Goal: Task Accomplishment & Management: Use online tool/utility

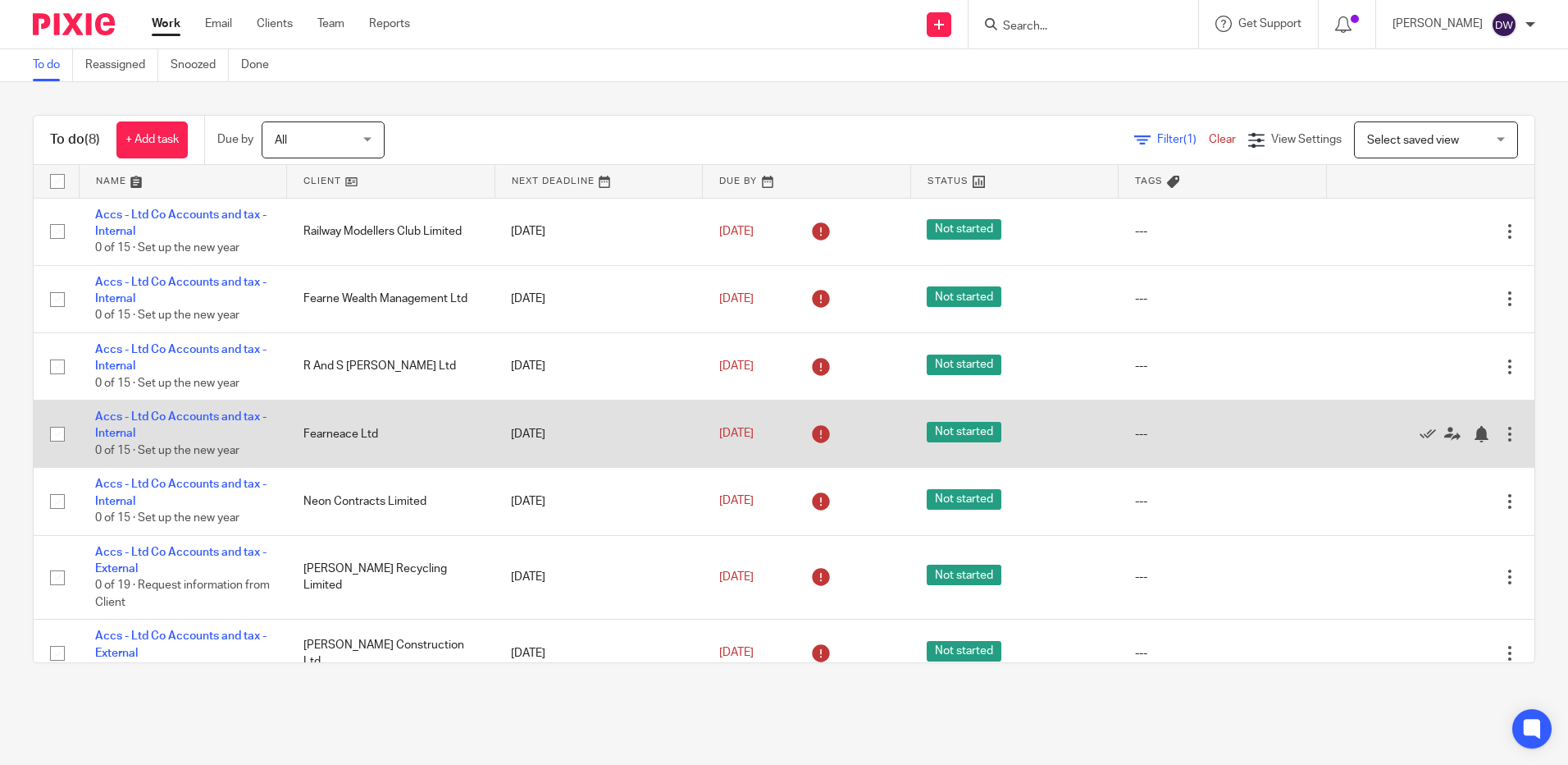
scroll to position [92, 0]
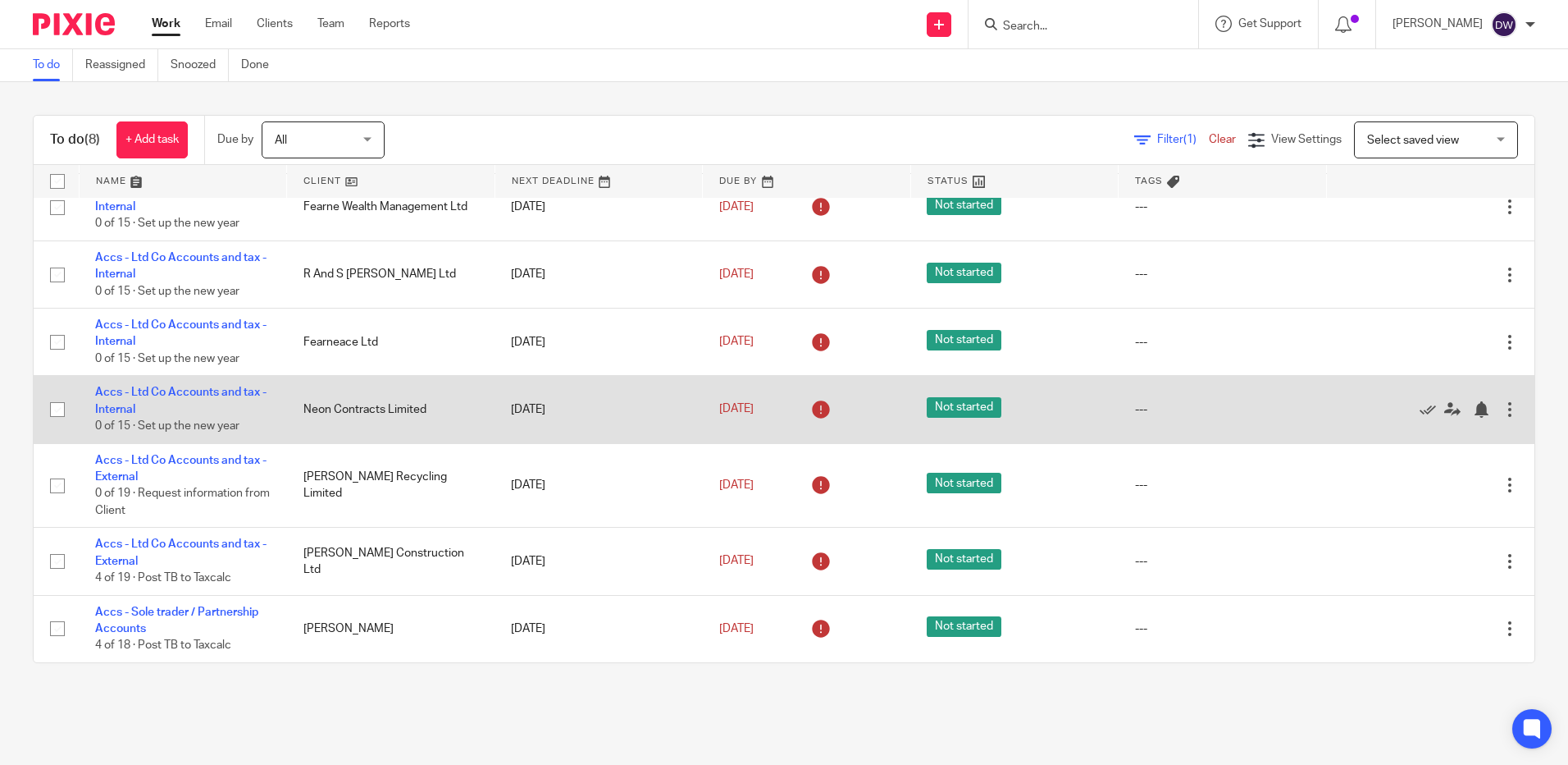
click at [367, 406] on td "Neon Contracts Limited" at bounding box center [391, 409] width 208 height 67
click at [206, 393] on link "Accs - Ltd Co Accounts and tax - Internal" at bounding box center [181, 400] width 171 height 28
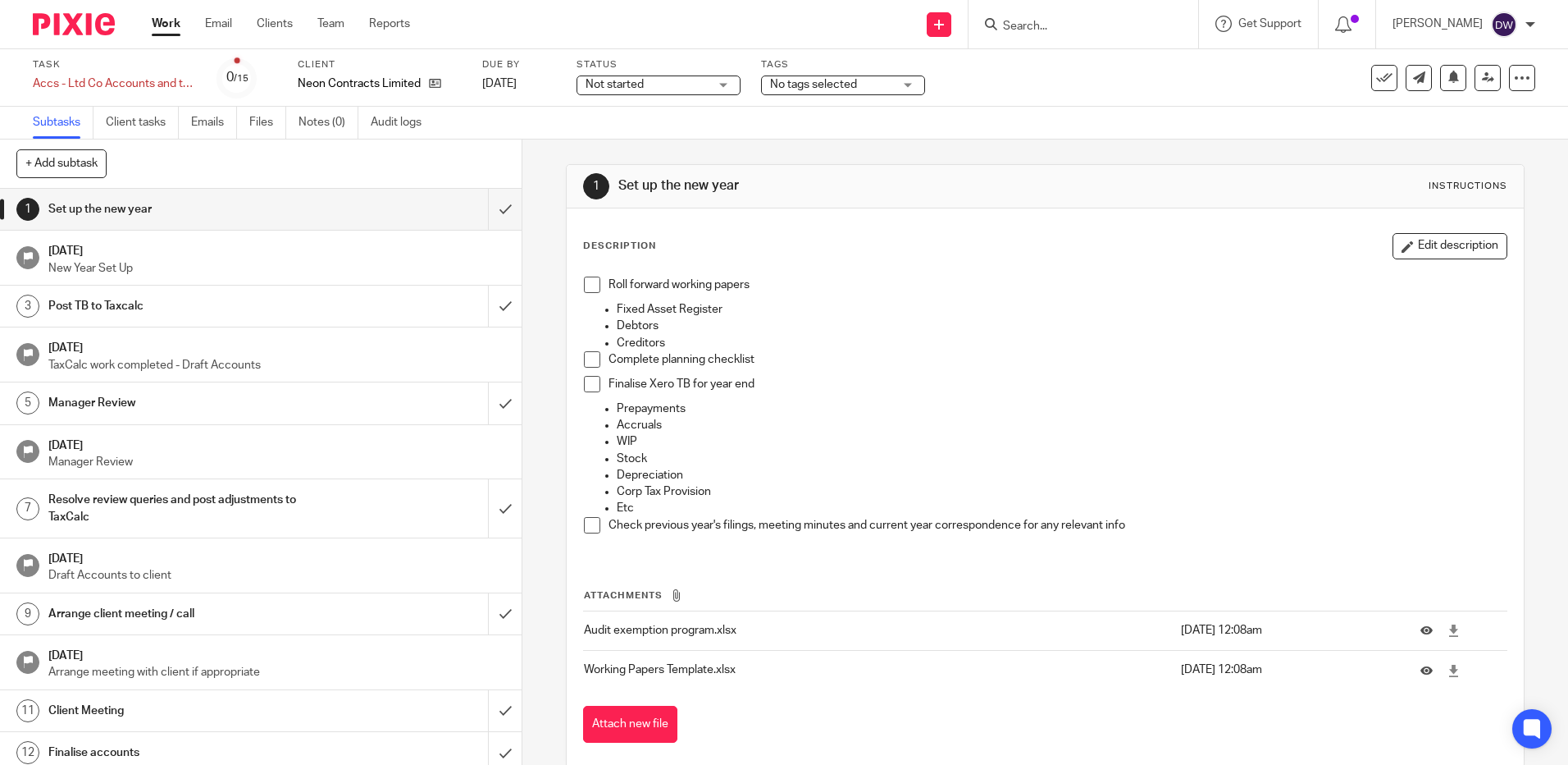
click at [588, 281] on span at bounding box center [592, 284] width 17 height 17
click at [585, 379] on span at bounding box center [592, 383] width 17 height 17
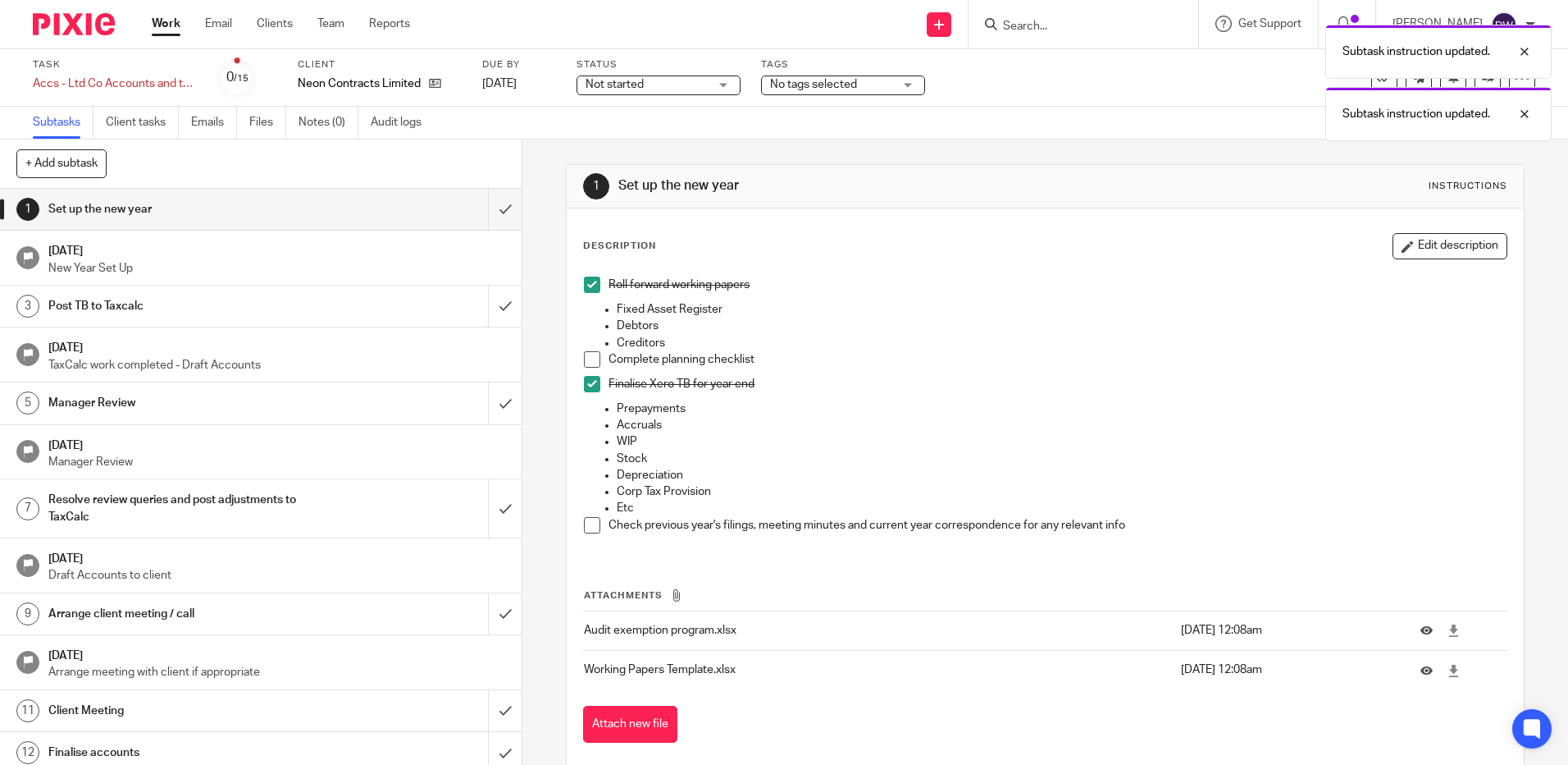
click at [589, 532] on span at bounding box center [592, 525] width 17 height 17
click at [491, 206] on input "submit" at bounding box center [260, 209] width 522 height 41
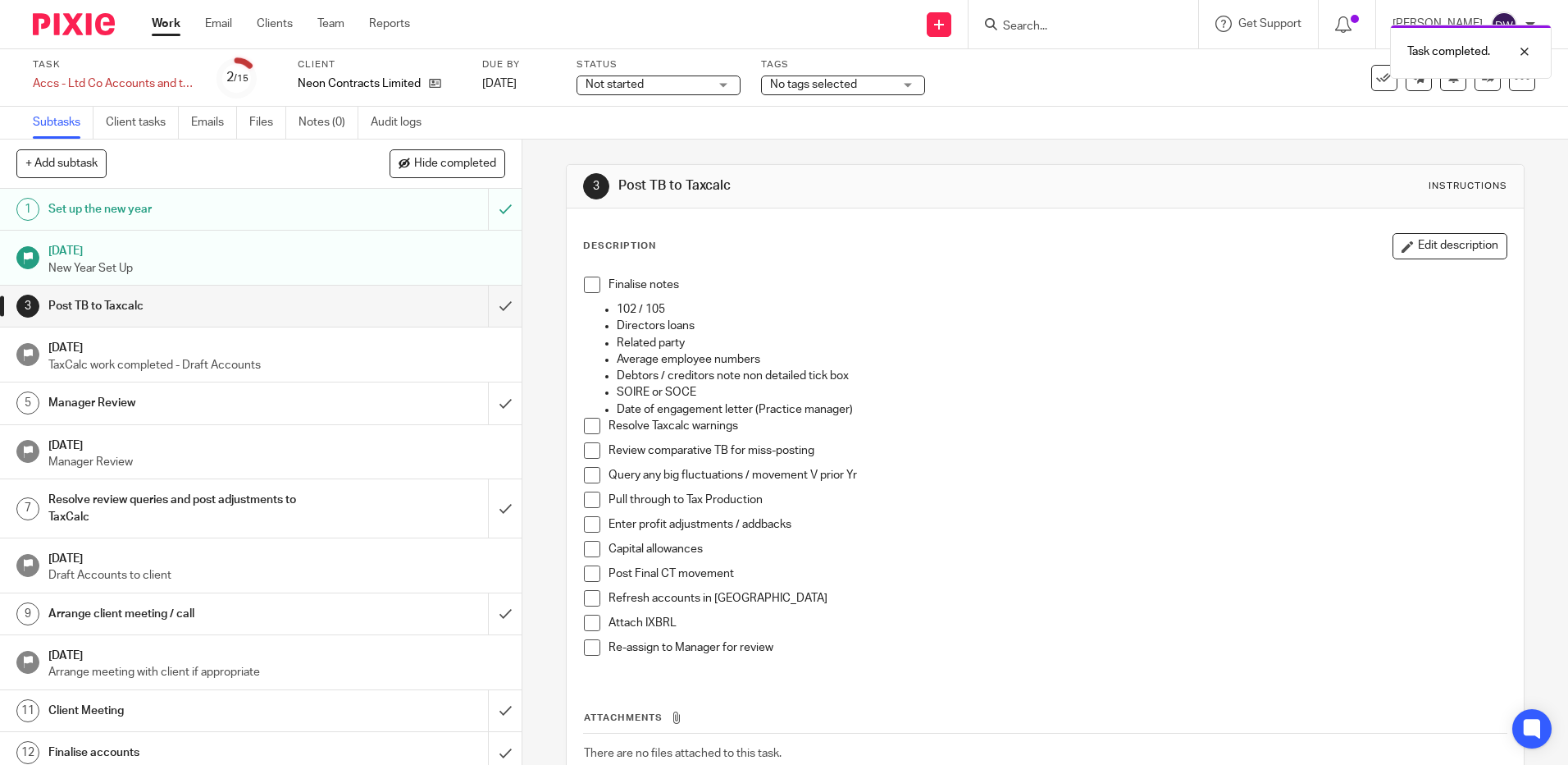
click at [589, 284] on span at bounding box center [592, 284] width 17 height 17
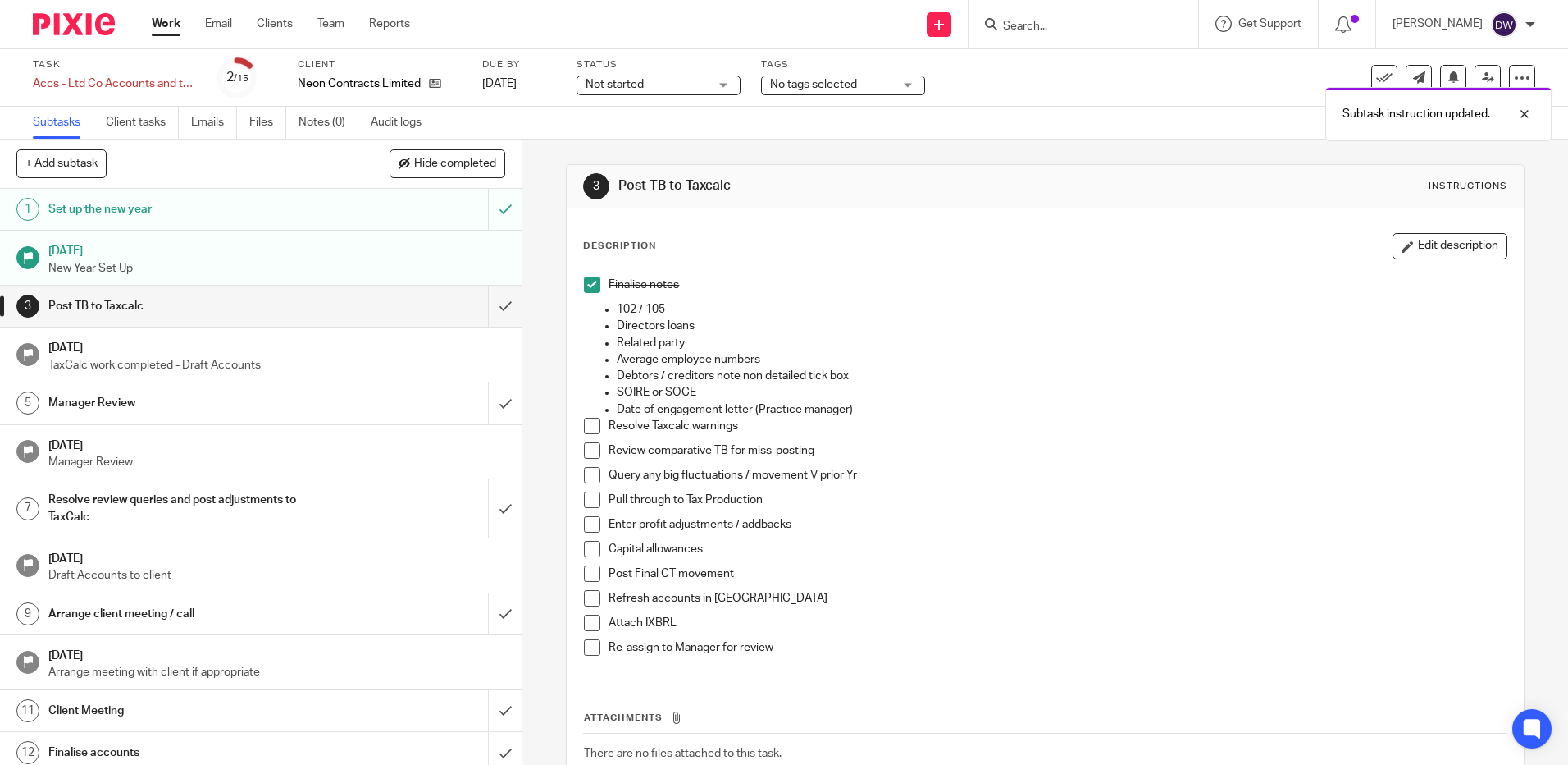
click at [584, 426] on span at bounding box center [592, 426] width 17 height 17
click at [587, 452] on span at bounding box center [592, 451] width 17 height 17
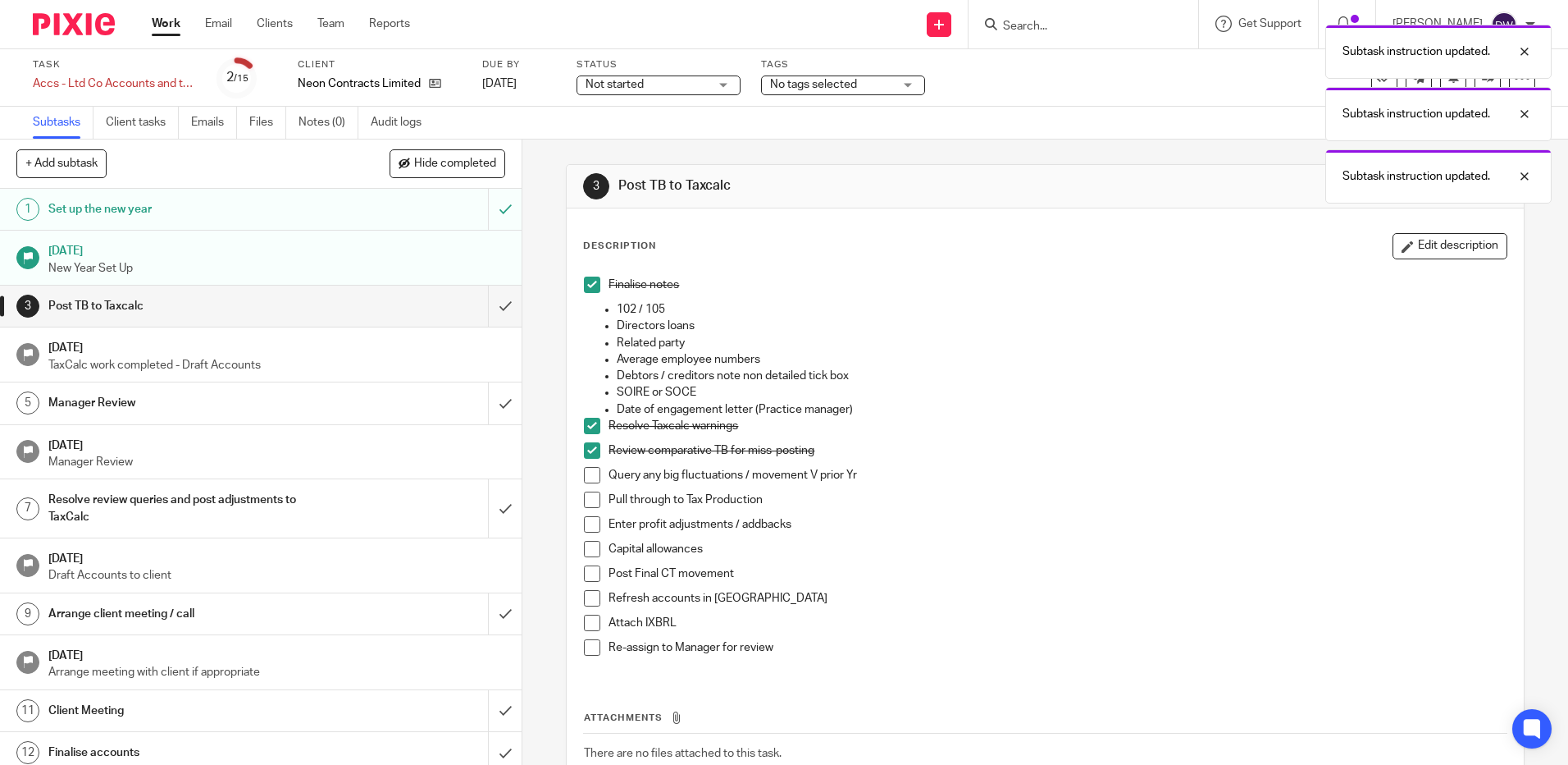
click at [584, 475] on span at bounding box center [592, 474] width 17 height 17
click at [586, 500] on span at bounding box center [592, 499] width 17 height 17
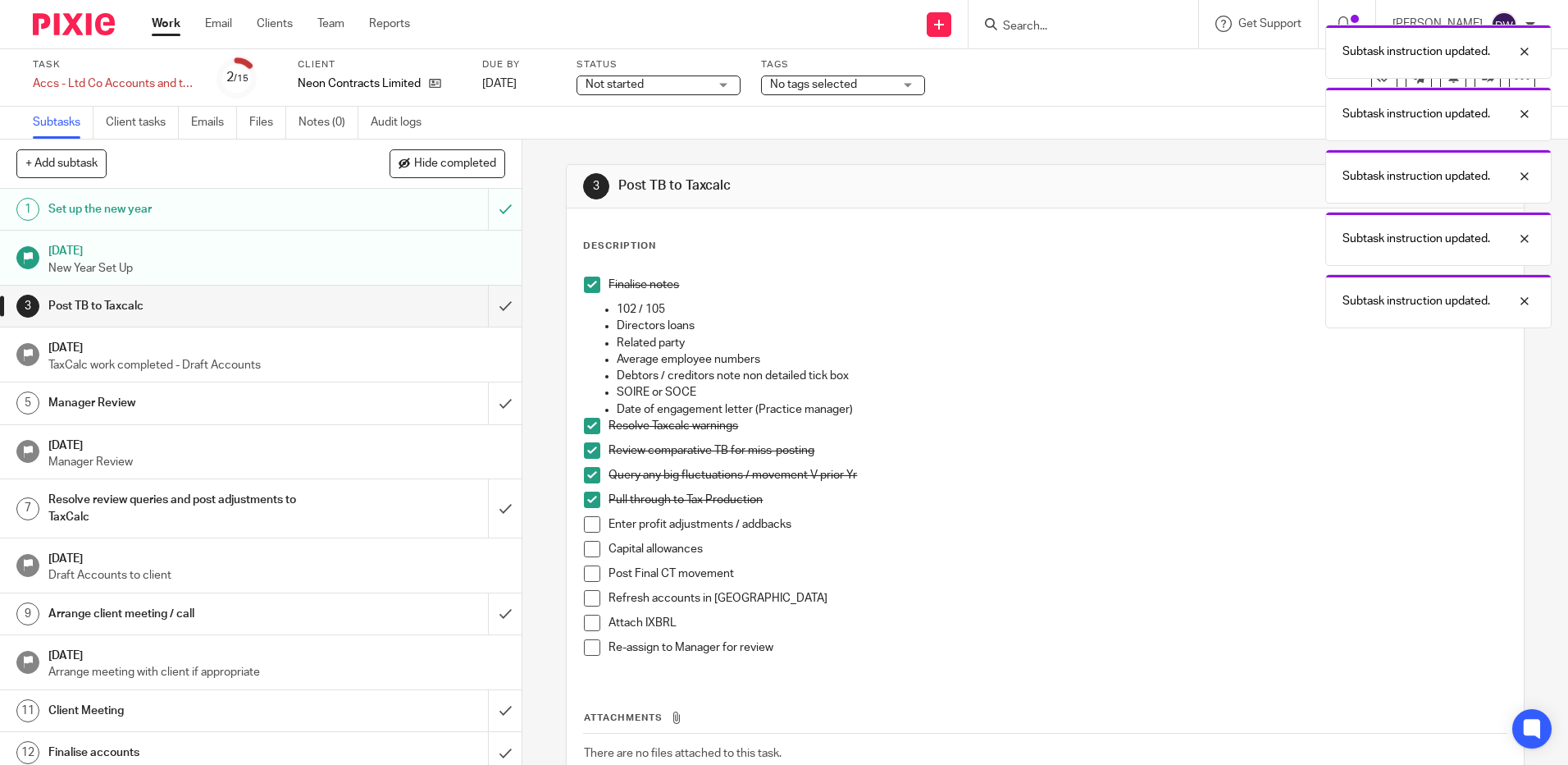
click at [589, 524] on span at bounding box center [592, 524] width 17 height 17
click at [589, 539] on li "Enter profit adjustments / addbacks" at bounding box center [1044, 528] width 922 height 25
click at [589, 567] on span at bounding box center [592, 573] width 17 height 17
click at [587, 547] on span at bounding box center [592, 549] width 17 height 17
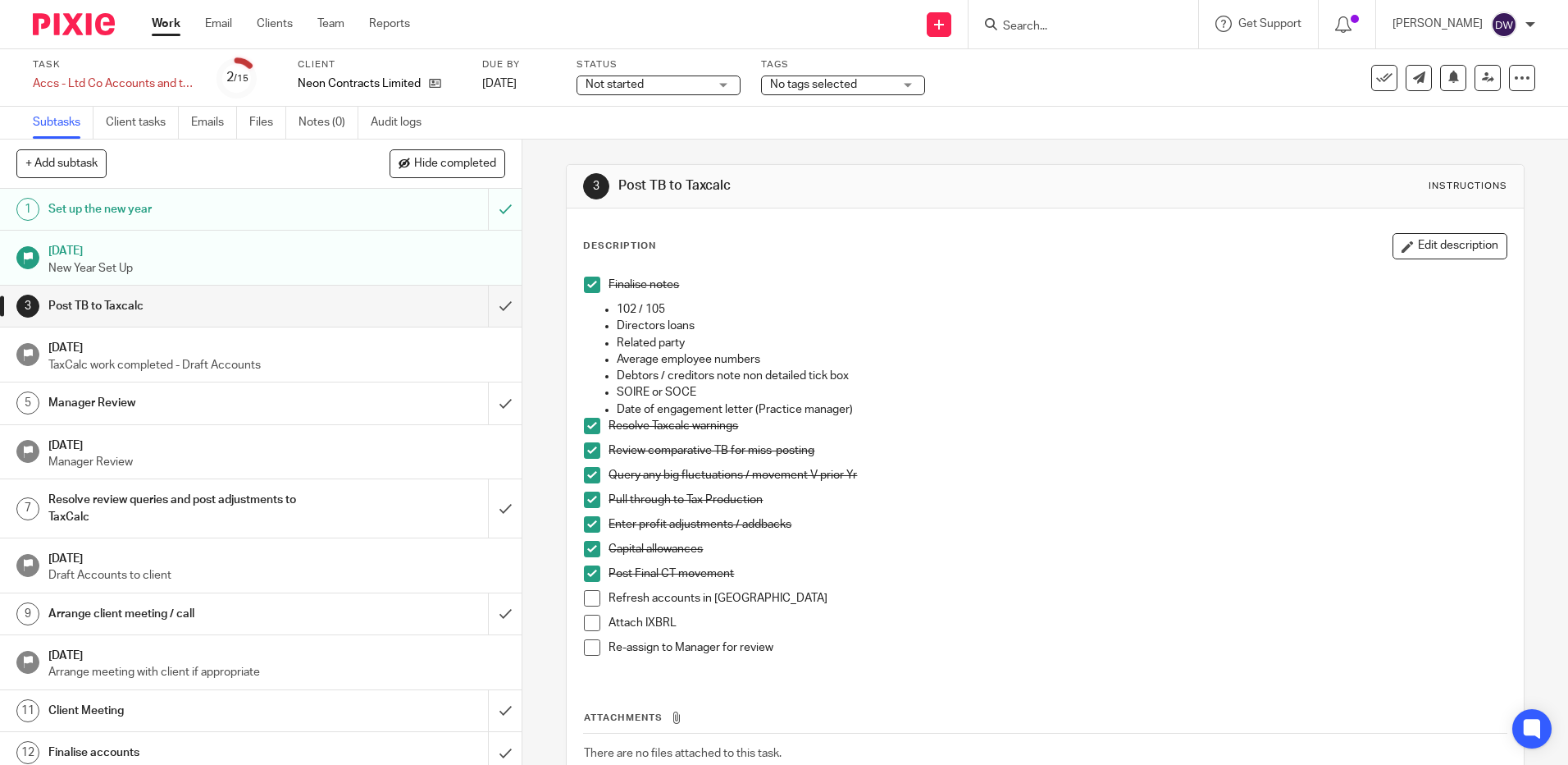
click at [165, 25] on link "Work" at bounding box center [166, 24] width 29 height 17
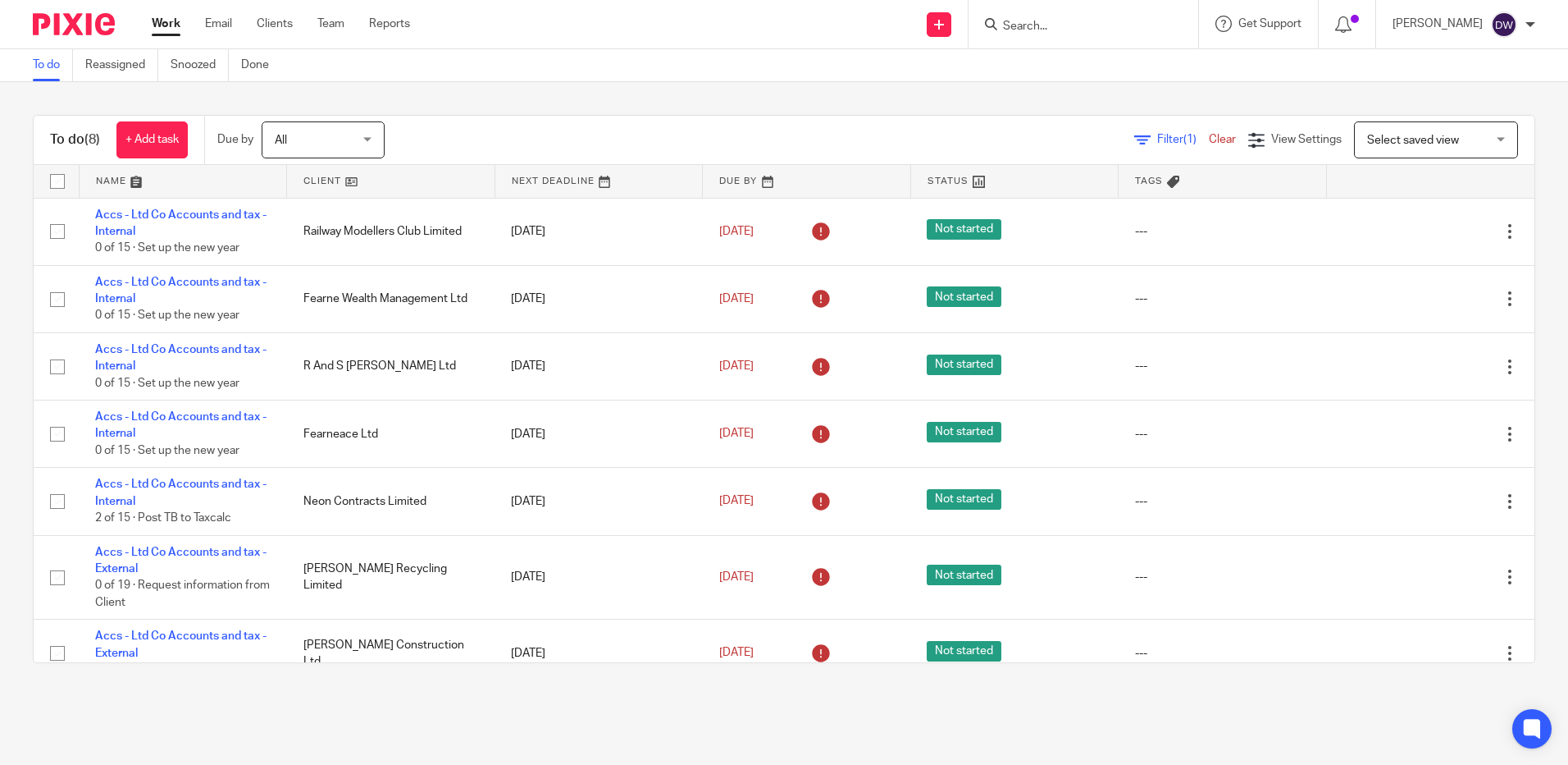
click at [1529, 26] on div at bounding box center [1530, 24] width 10 height 10
click at [1475, 116] on span "Logout" at bounding box center [1459, 114] width 37 height 11
